Goal: Find specific page/section: Find specific page/section

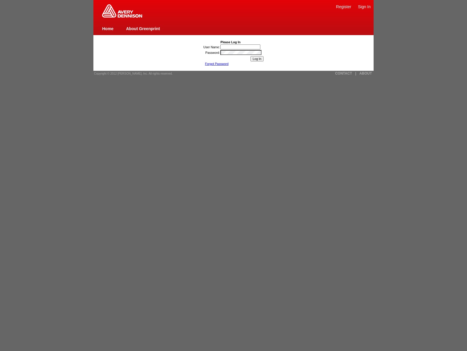
click at [366, 73] on link "ABOUT" at bounding box center [366, 73] width 13 height 4
